Goal: Browse casually

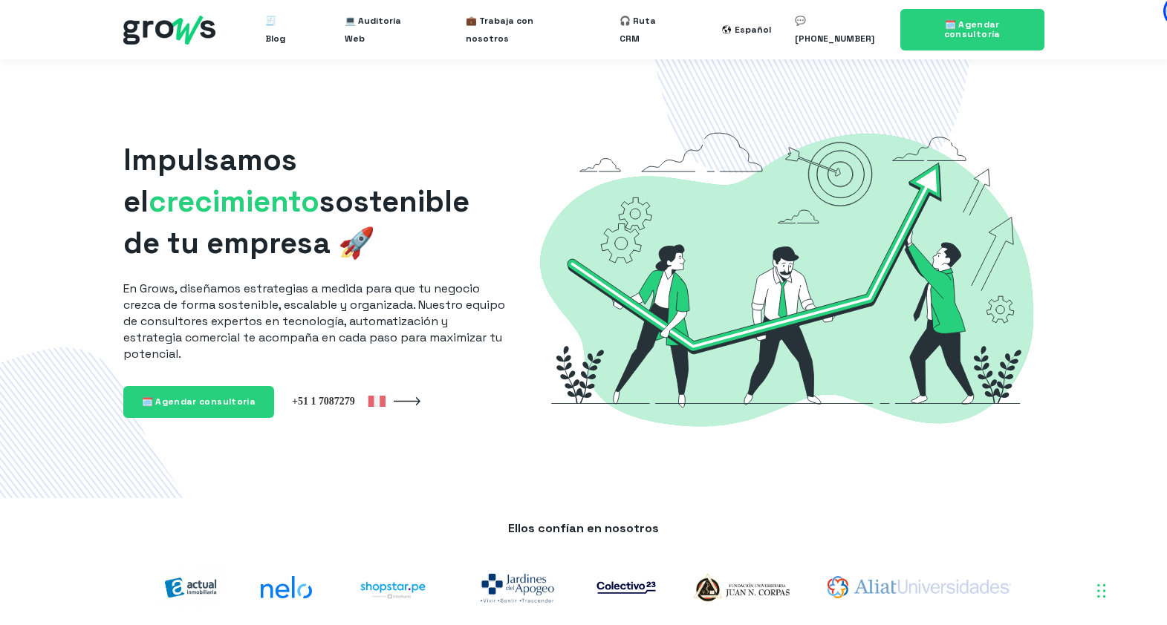
scroll to position [264, 0]
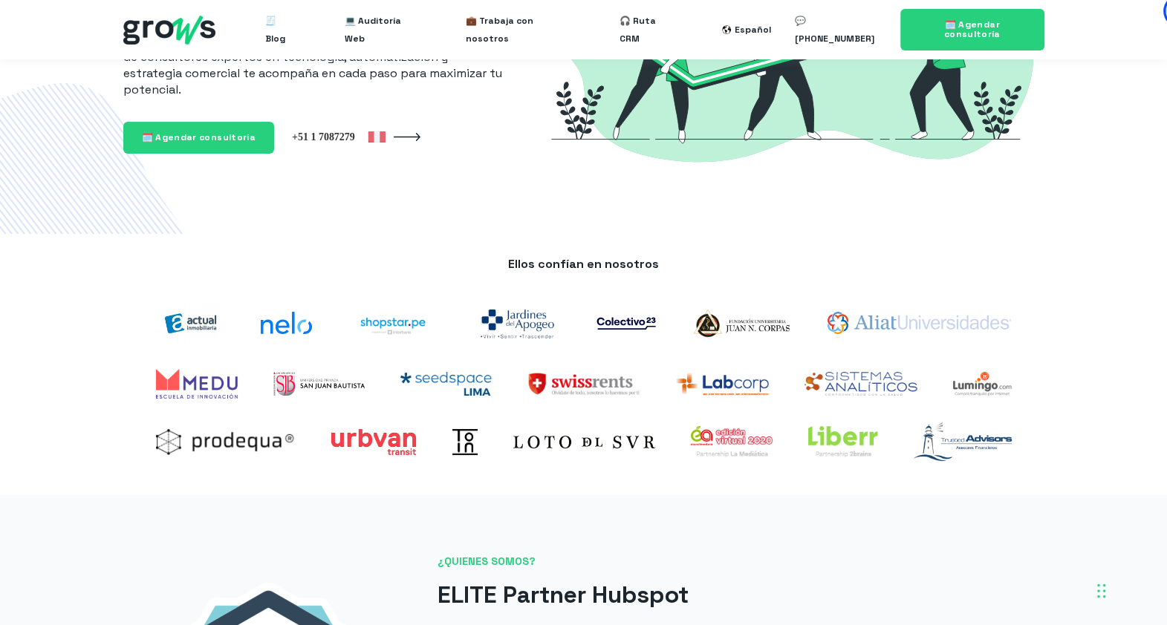
click at [613, 260] on p "Ellos confían en nosotros" at bounding box center [583, 264] width 891 height 16
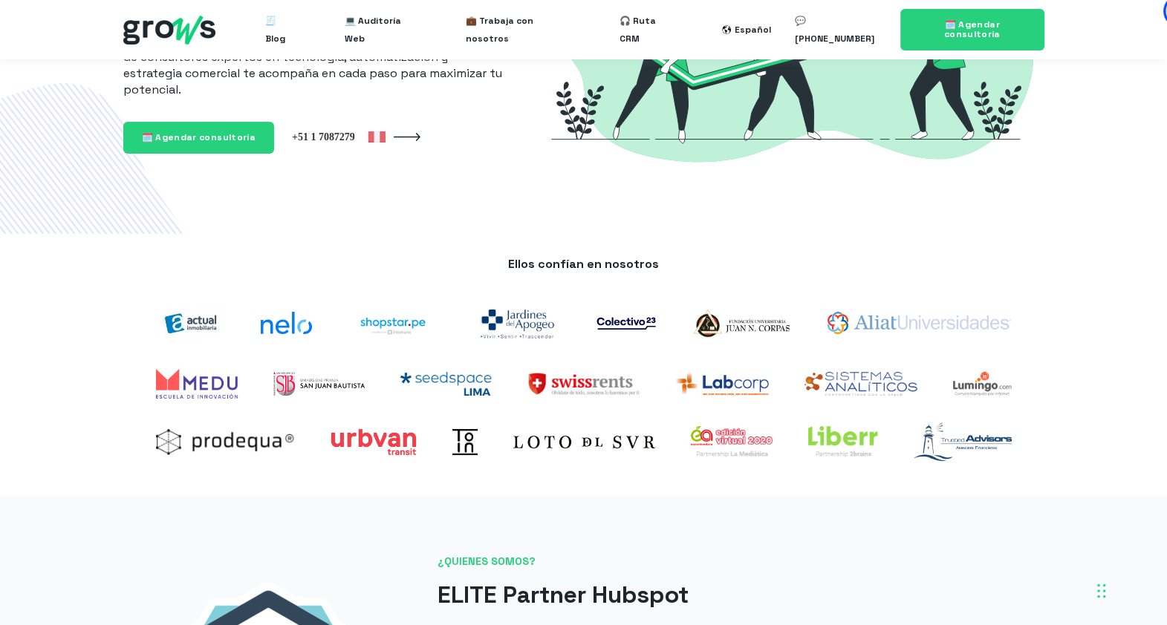
click at [613, 260] on p "Ellos confían en nosotros" at bounding box center [583, 264] width 891 height 16
drag, startPoint x: 613, startPoint y: 260, endPoint x: 619, endPoint y: 271, distance: 12.6
click at [619, 271] on p "Ellos confían en nosotros" at bounding box center [583, 264] width 891 height 16
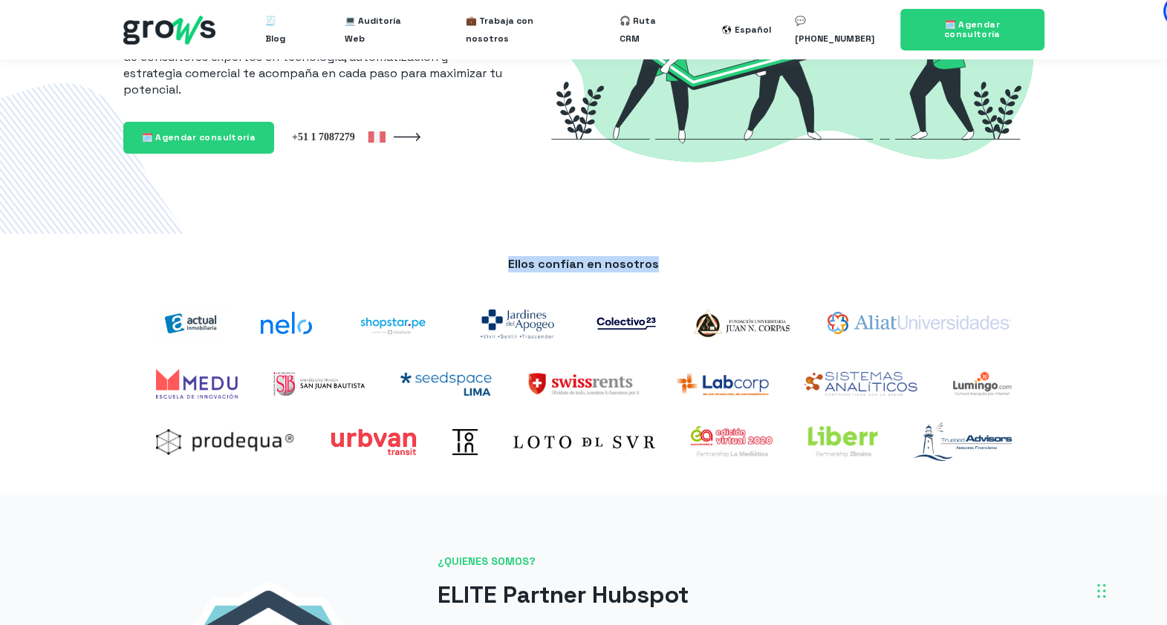
click at [619, 271] on p "Ellos confían en nosotros" at bounding box center [583, 264] width 891 height 16
drag, startPoint x: 619, startPoint y: 271, endPoint x: 656, endPoint y: 280, distance: 38.2
click at [656, 280] on div "Ellos confían en nosotros" at bounding box center [583, 272] width 891 height 33
click at [613, 258] on p "Ellos confían en nosotros" at bounding box center [583, 264] width 891 height 16
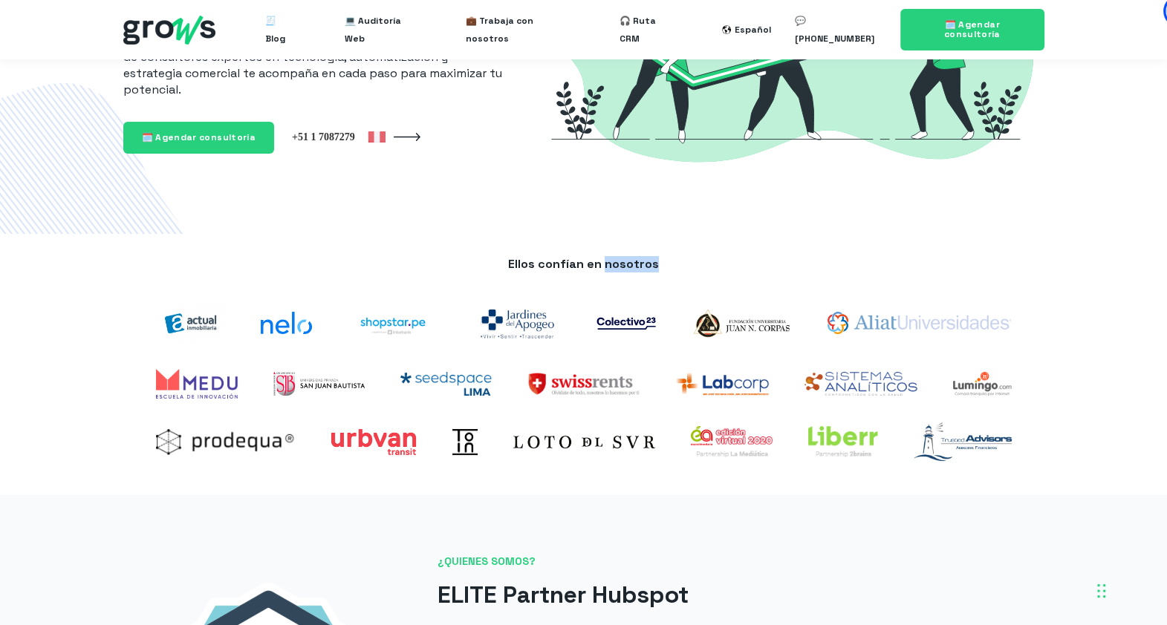
click at [613, 258] on p "Ellos confían en nosotros" at bounding box center [583, 264] width 891 height 16
click at [1062, 401] on div "Ellos confían en nosotros" at bounding box center [583, 365] width 1167 height 262
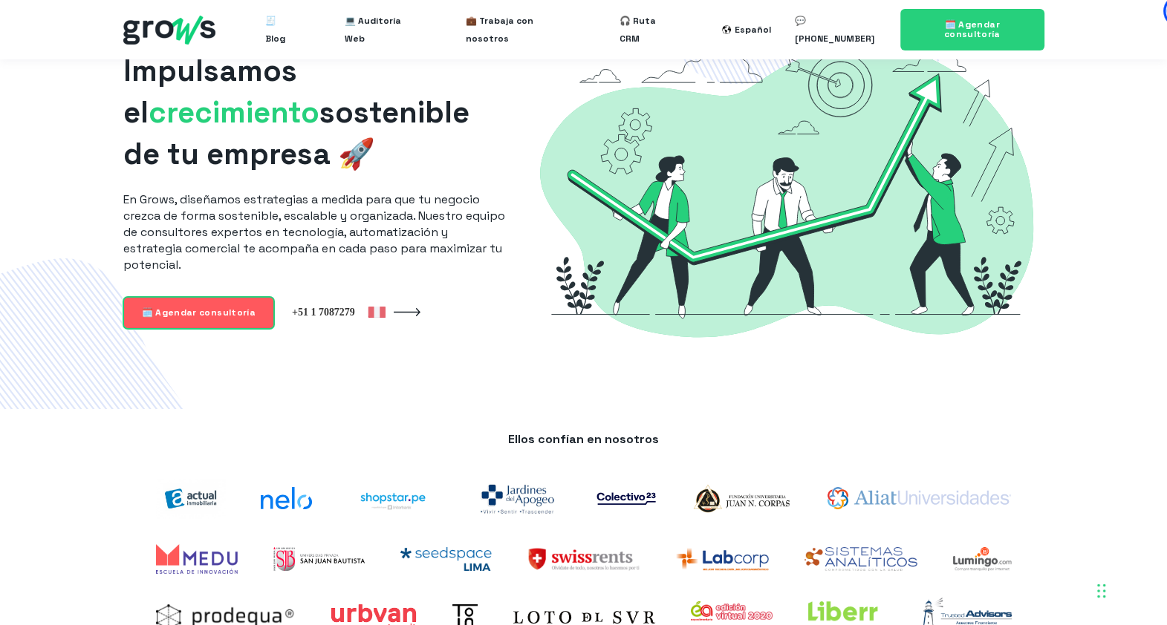
scroll to position [0, 0]
